Goal: Navigation & Orientation: Find specific page/section

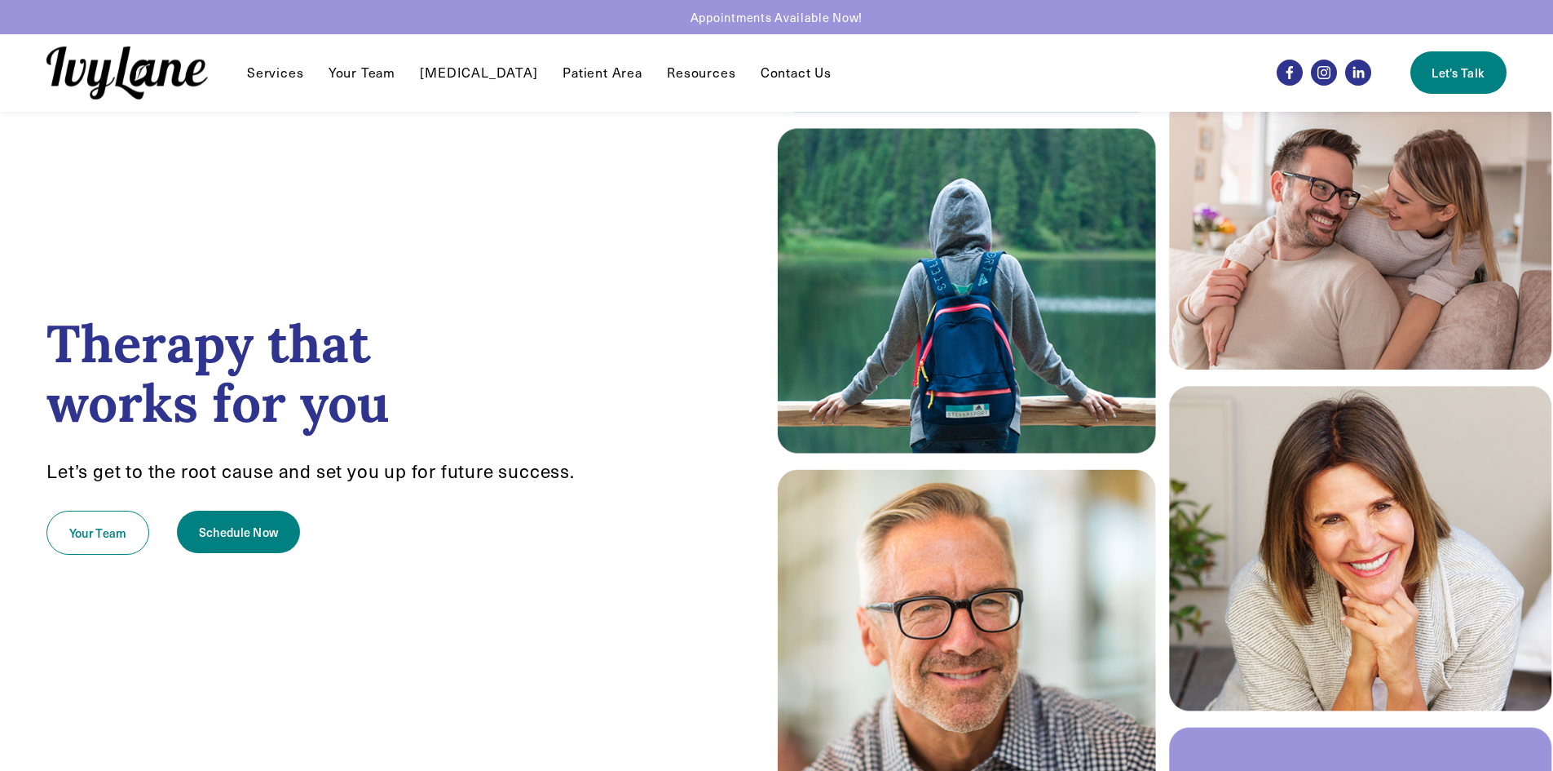
click at [0, 0] on span "EMDR" at bounding box center [0, 0] width 0 height 0
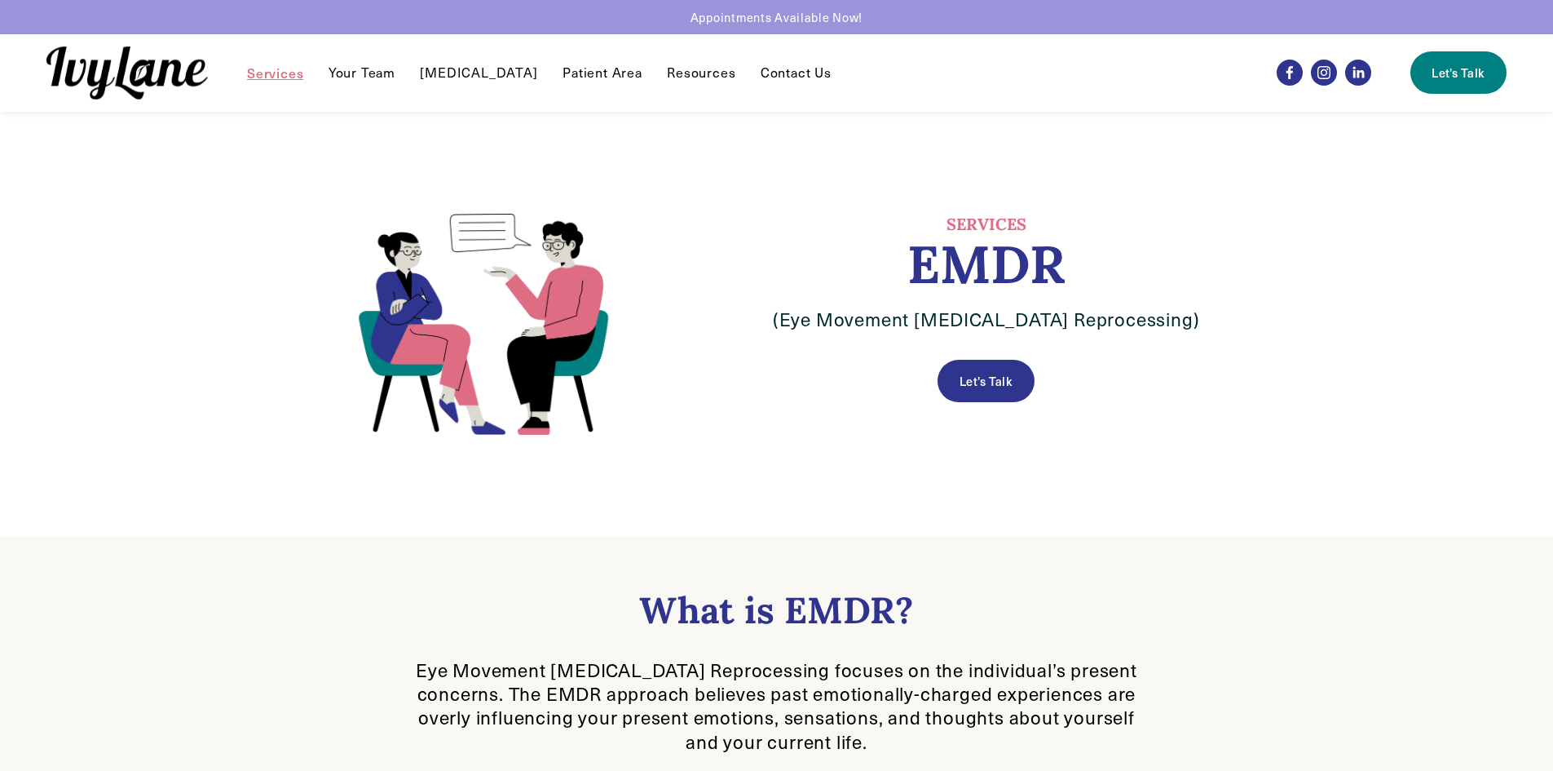
click at [361, 63] on link "Your Team" at bounding box center [362, 73] width 67 height 20
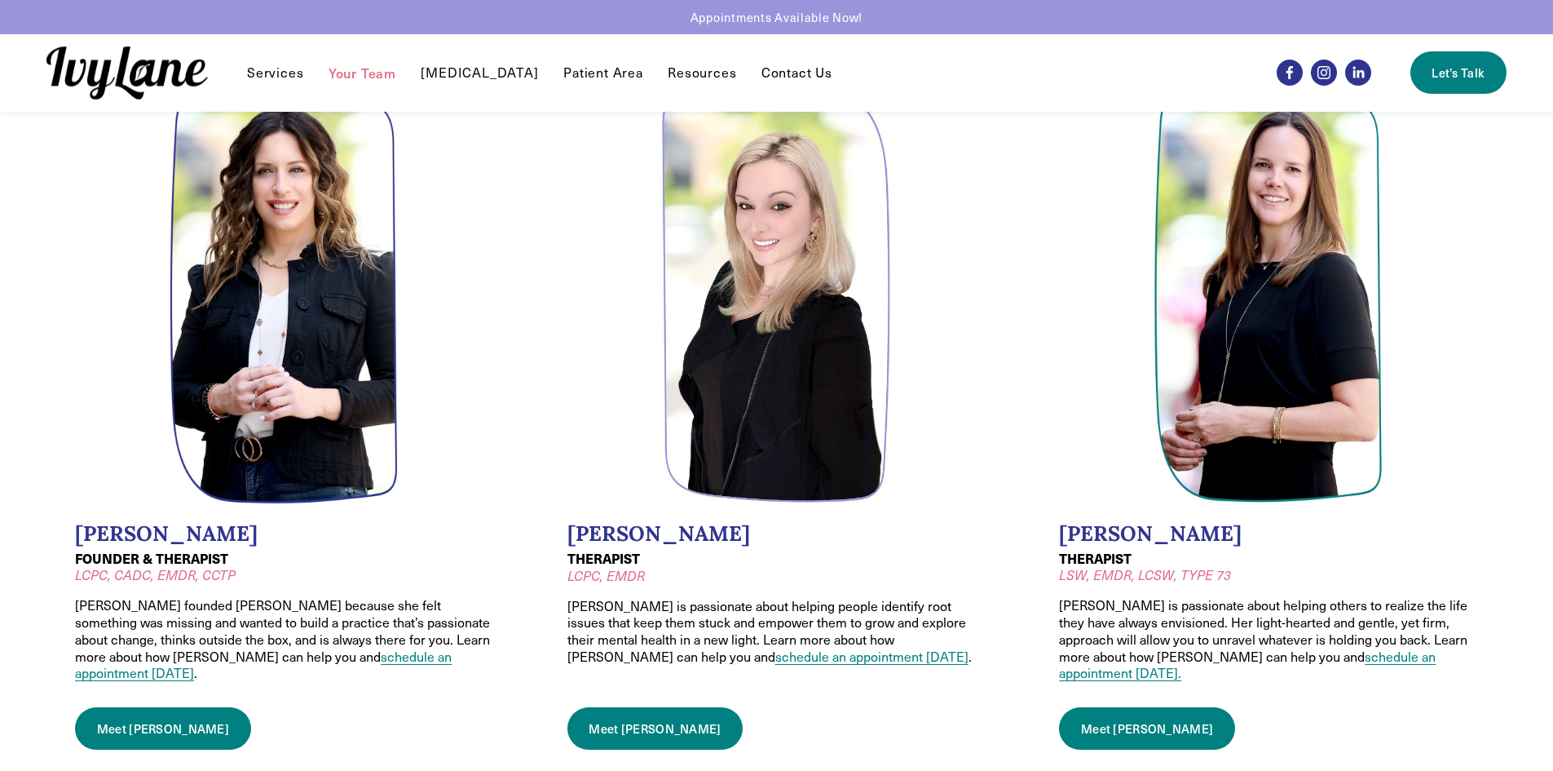
scroll to position [82, 0]
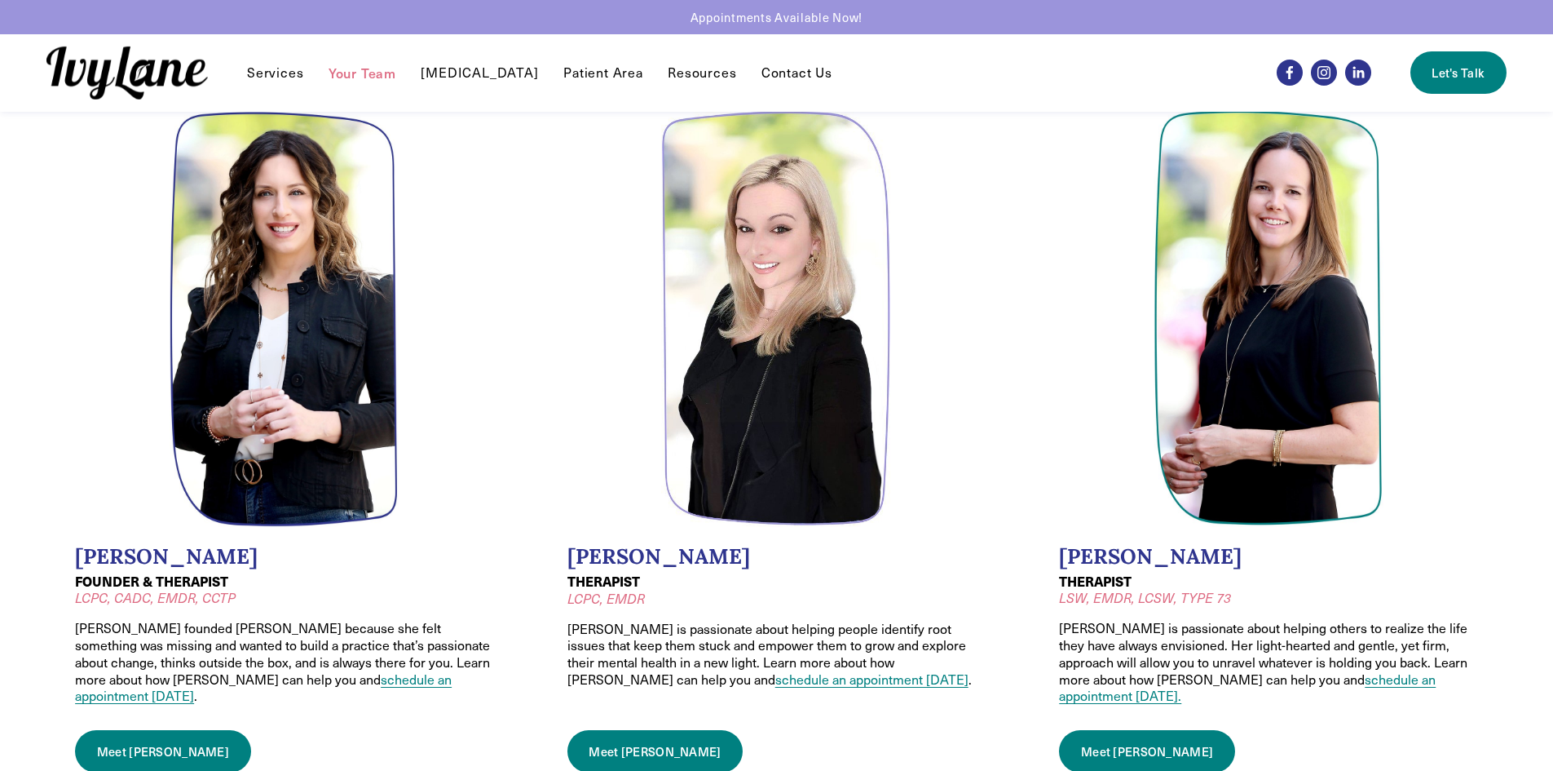
click at [643, 730] on link "Meet [PERSON_NAME]" at bounding box center [656, 751] width 176 height 42
click at [762, 66] on link "Contact Us" at bounding box center [797, 73] width 71 height 20
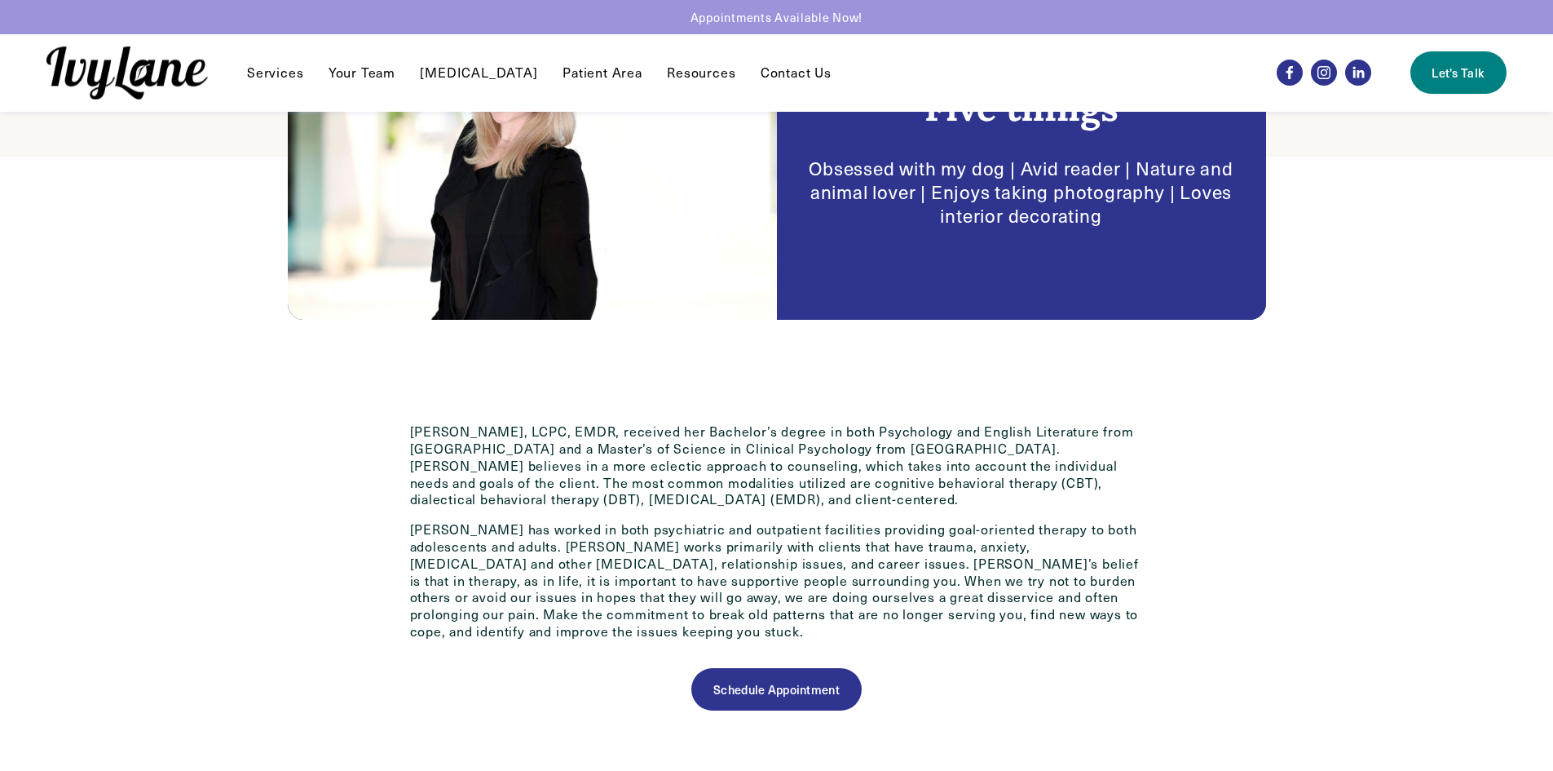
scroll to position [408, 0]
